Goal: Navigation & Orientation: Find specific page/section

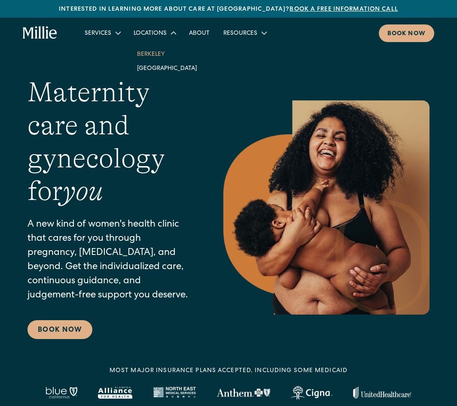
click at [148, 55] on link "Berkeley" at bounding box center [167, 54] width 74 height 14
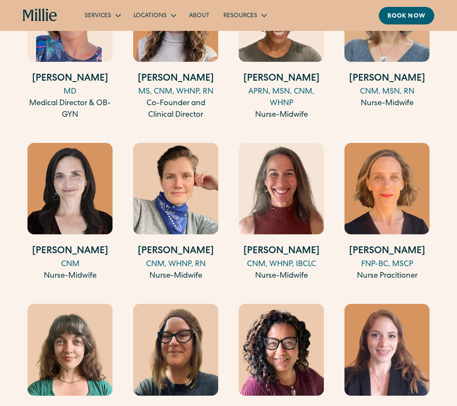
scroll to position [987, 0]
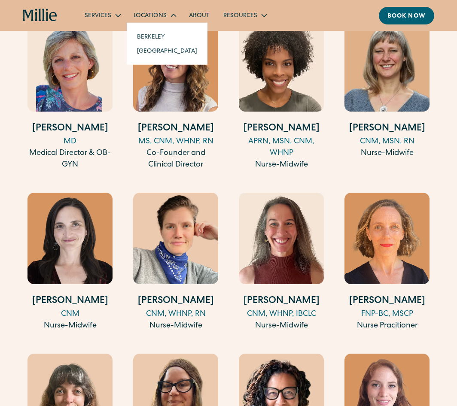
click at [158, 14] on div "Locations" at bounding box center [150, 16] width 33 height 9
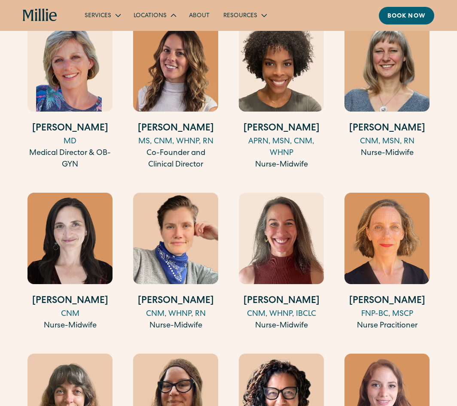
click at [159, 16] on div "Locations" at bounding box center [150, 16] width 33 height 9
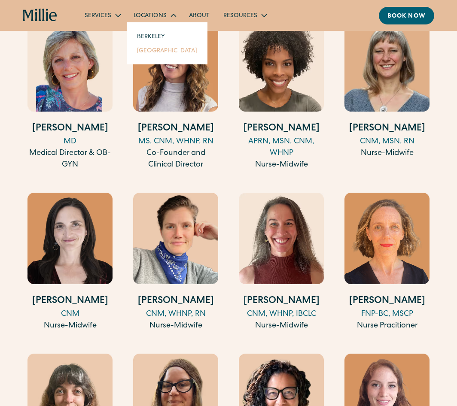
click at [161, 55] on link "[GEOGRAPHIC_DATA]" at bounding box center [167, 50] width 74 height 14
